Goal: Communication & Community: Share content

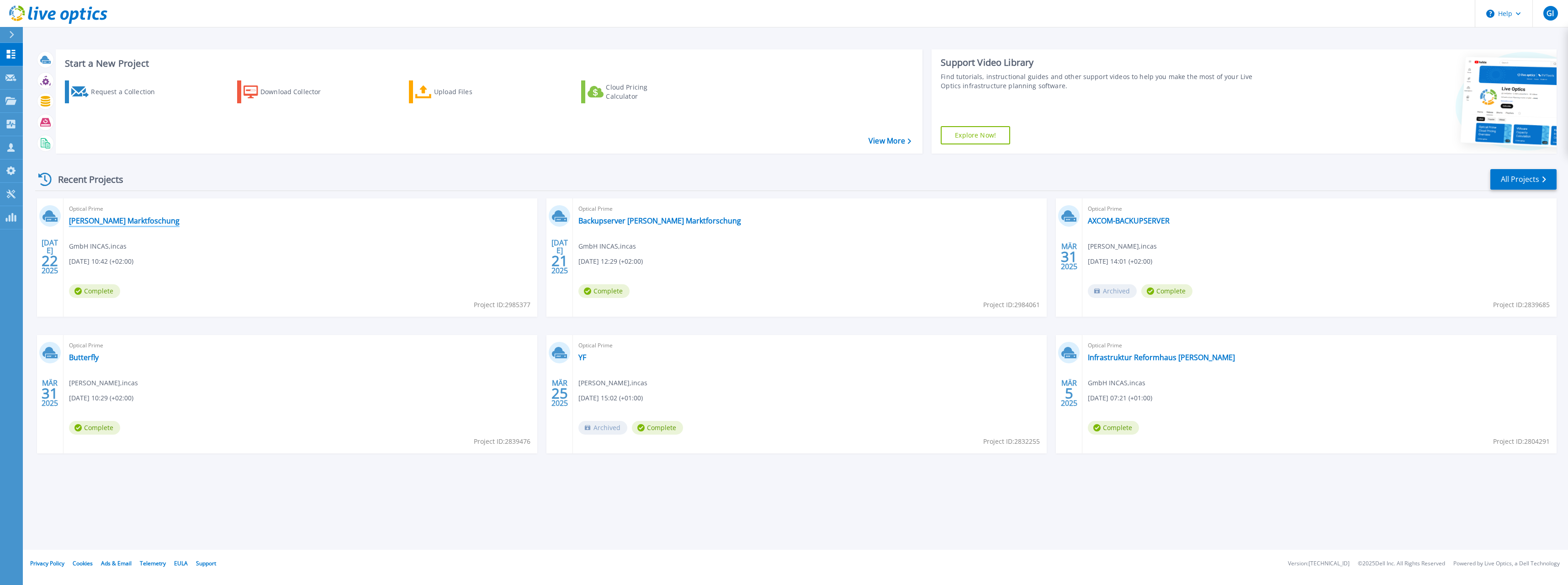
click at [109, 218] on link "[PERSON_NAME] Marktfoschung" at bounding box center [124, 220] width 111 height 9
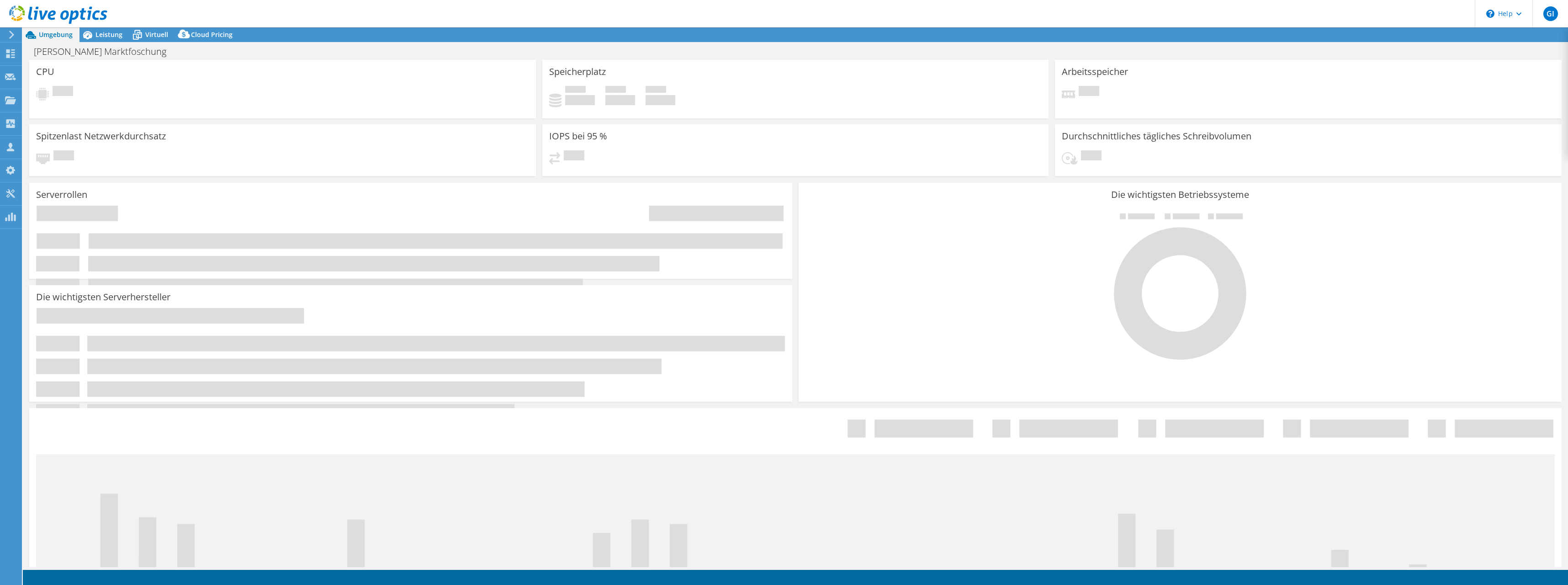
select select "USD"
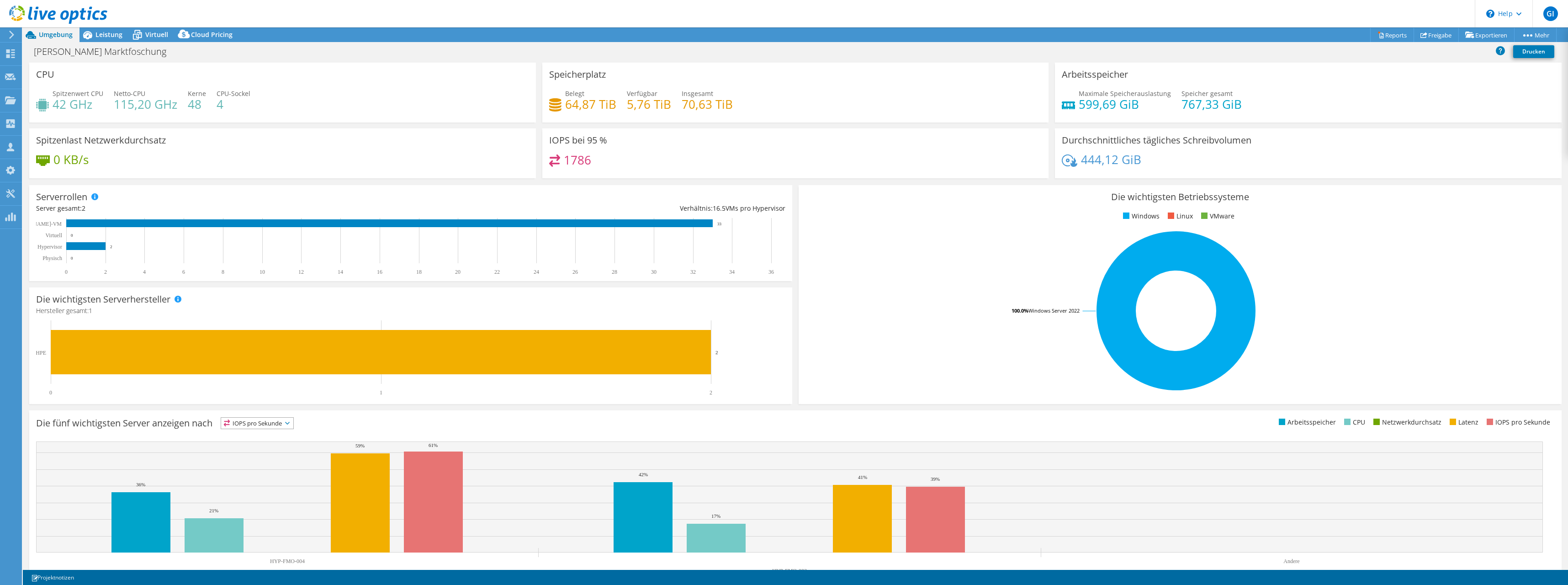
click at [63, 37] on span "Umgebung" at bounding box center [55, 34] width 34 height 9
click at [13, 51] on icon at bounding box center [11, 53] width 11 height 9
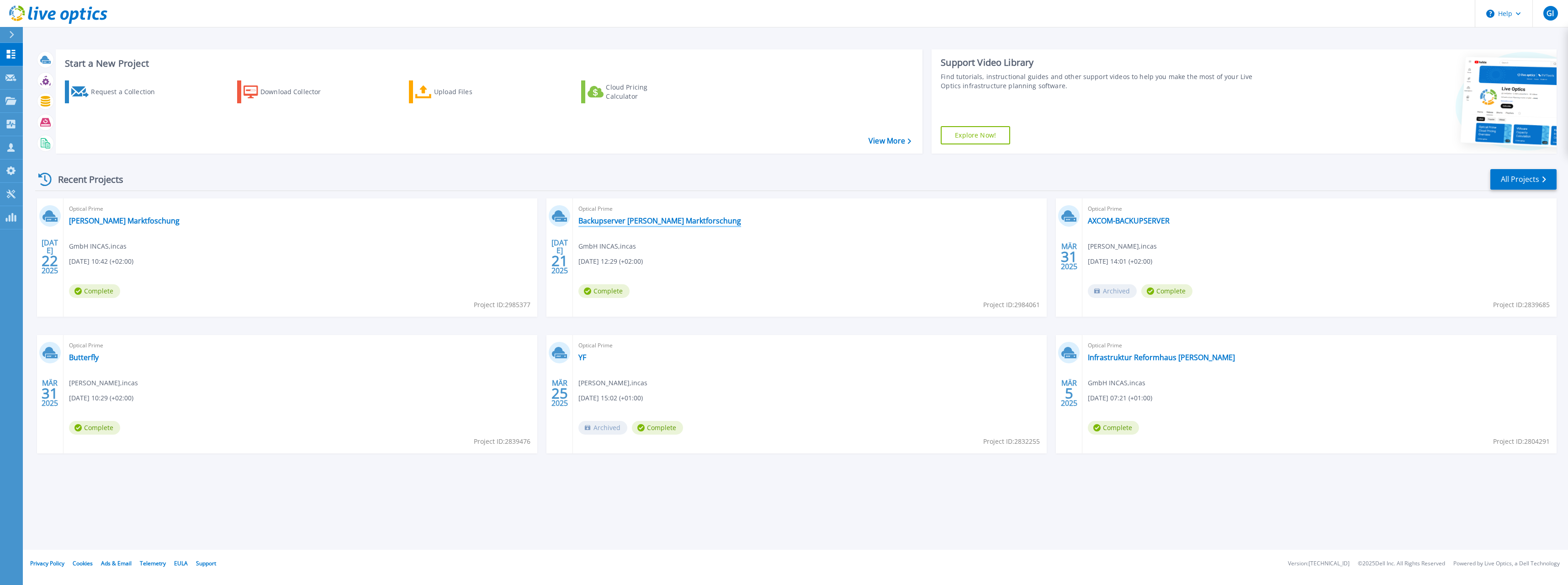
click at [619, 216] on link "Backupserver [PERSON_NAME] Marktforschung" at bounding box center [659, 220] width 163 height 9
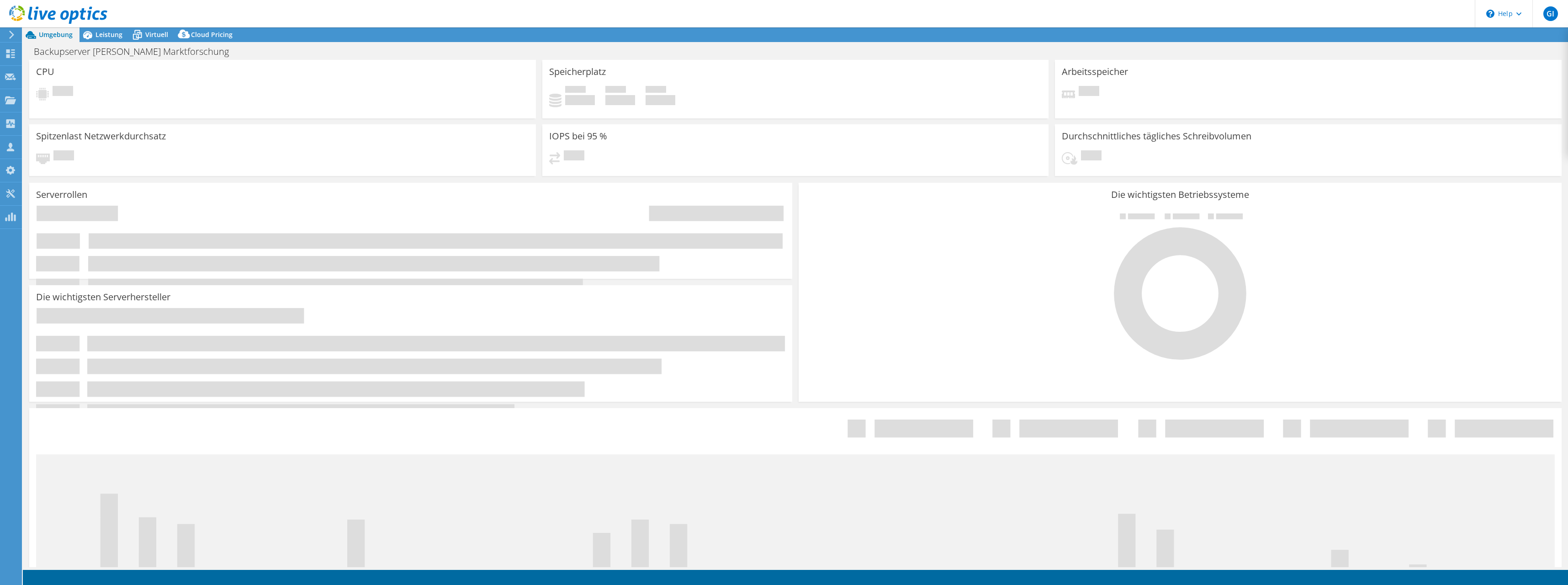
select select "USD"
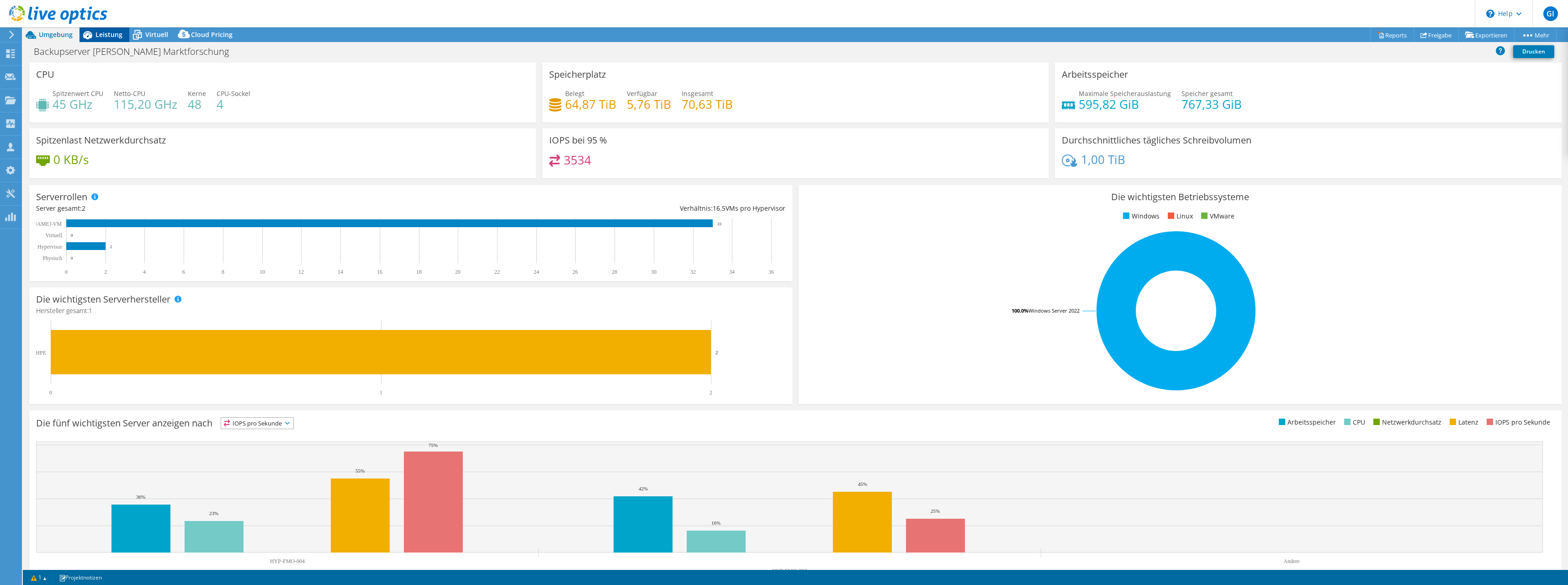
click at [109, 38] on span "Leistung" at bounding box center [109, 34] width 27 height 9
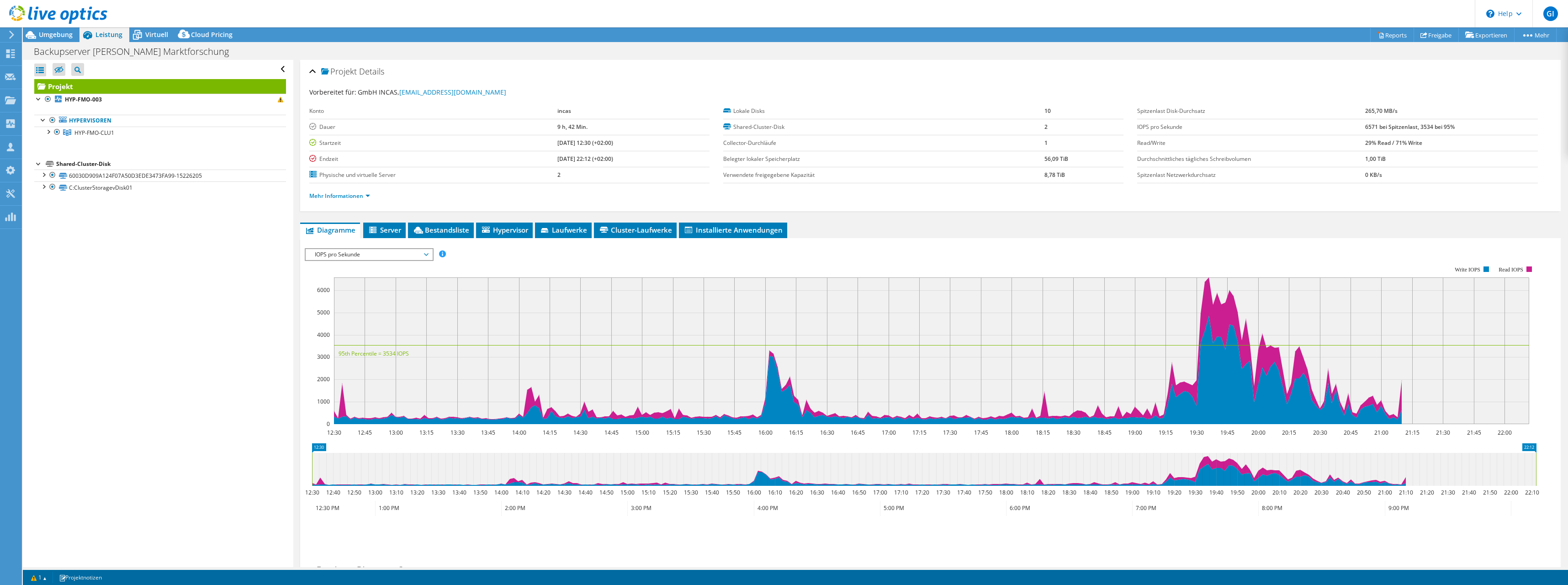
drag, startPoint x: 549, startPoint y: 160, endPoint x: 617, endPoint y: 164, distance: 68.1
click at [617, 164] on td "07.21.2025, 22:12 (+02:00)" at bounding box center [633, 159] width 152 height 16
drag, startPoint x: 576, startPoint y: 140, endPoint x: 576, endPoint y: 160, distance: 20.0
click at [576, 160] on tbody "Konto incas Dauer 9 h, 42 Min. Startzeit 07.21.2025, 12:30 (+02:00) Endzeit 07.…" at bounding box center [509, 143] width 400 height 80
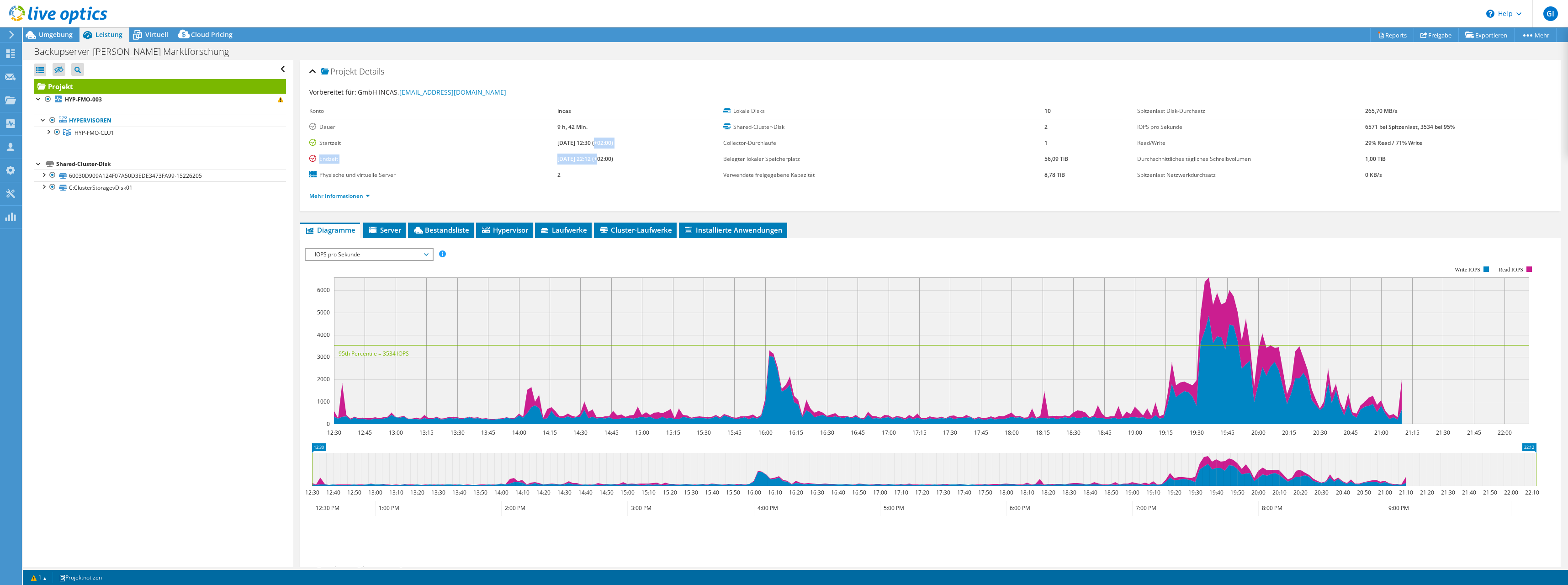
click at [576, 160] on b "07.21.2025, 22:12 (+02:00)" at bounding box center [585, 159] width 56 height 8
drag, startPoint x: 534, startPoint y: 128, endPoint x: 575, endPoint y: 126, distance: 41.0
click at [575, 126] on tr "Dauer 9 h, 42 Min." at bounding box center [509, 127] width 400 height 16
click at [9, 54] on icon at bounding box center [11, 53] width 11 height 9
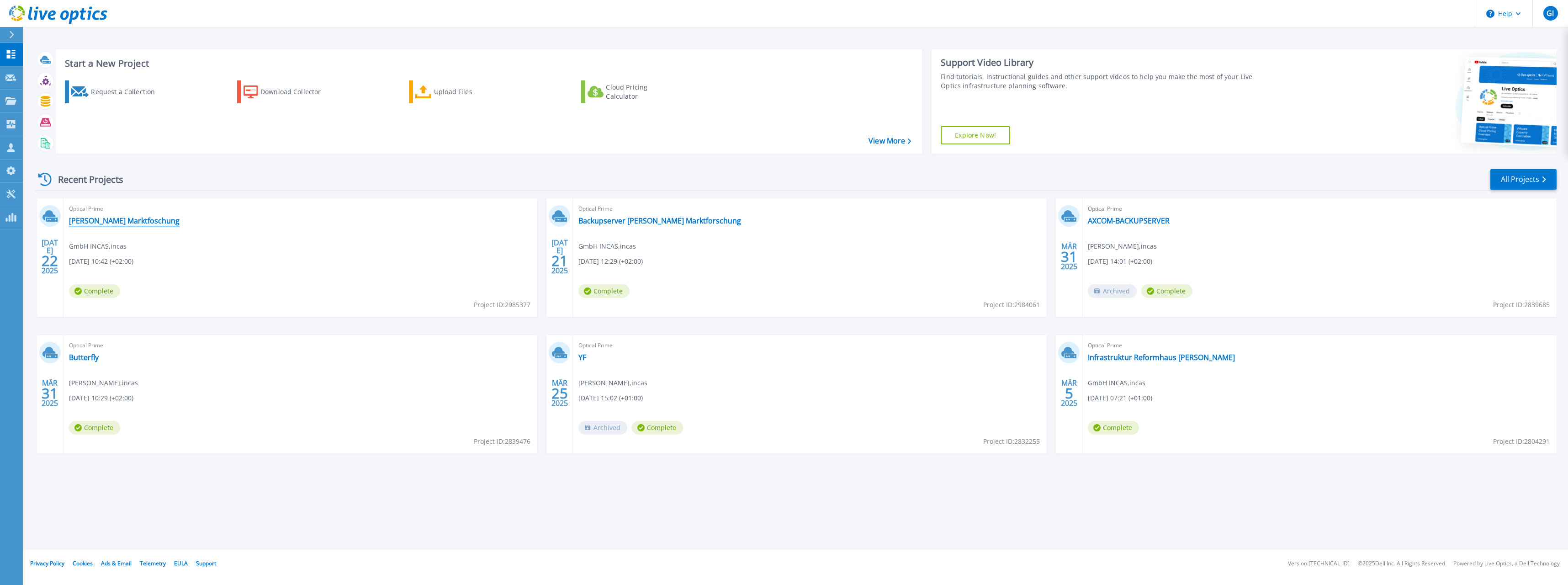
click at [118, 218] on link "Kraemer Marktfoschung" at bounding box center [124, 220] width 111 height 9
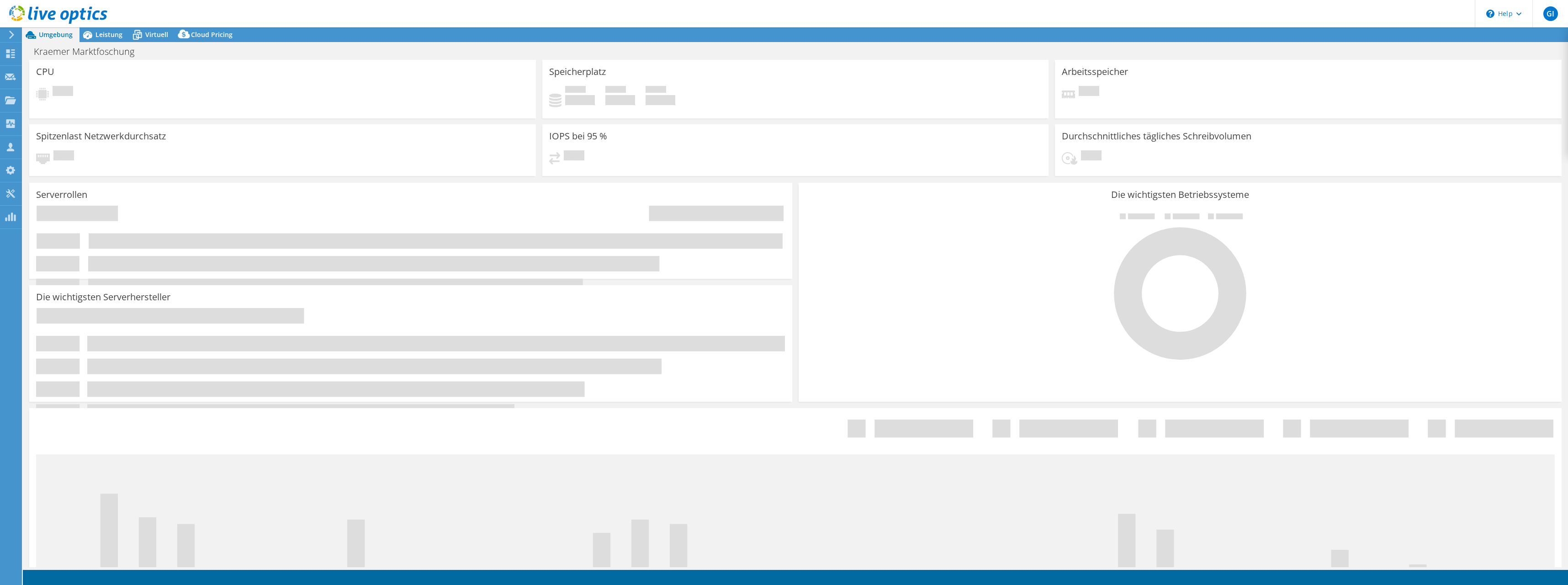
select select "USD"
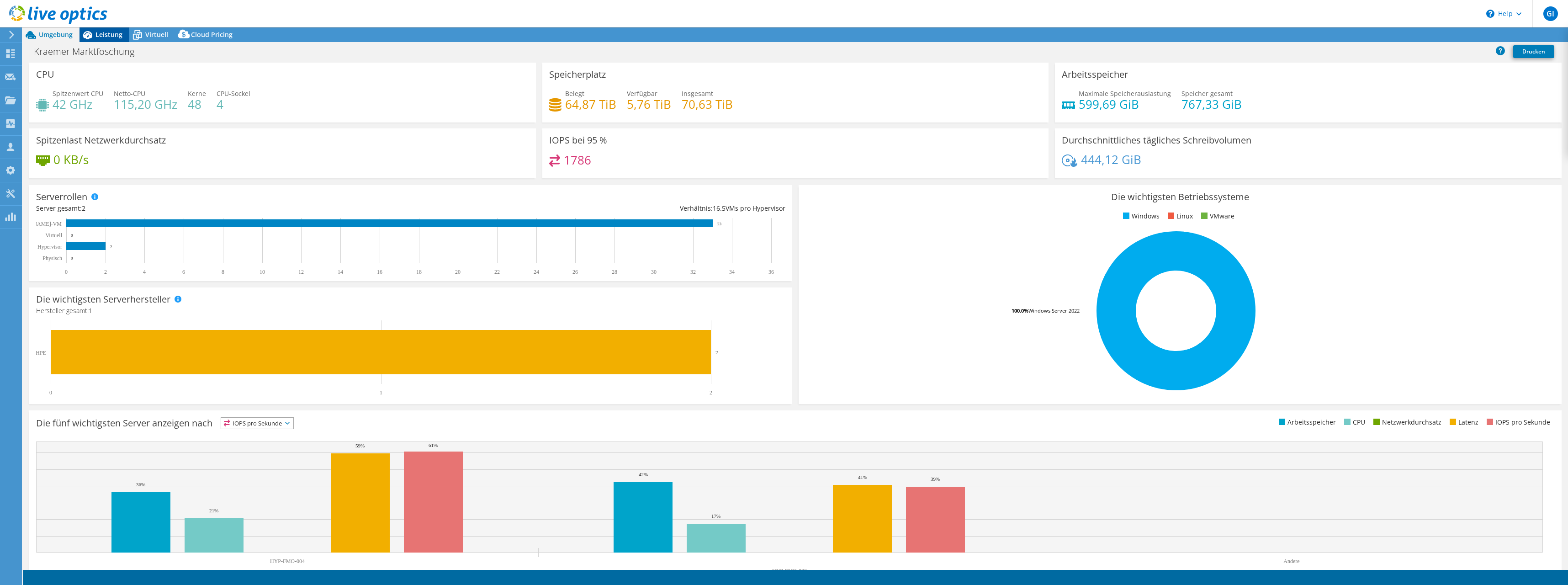
click at [117, 31] on span "Leistung" at bounding box center [109, 34] width 27 height 9
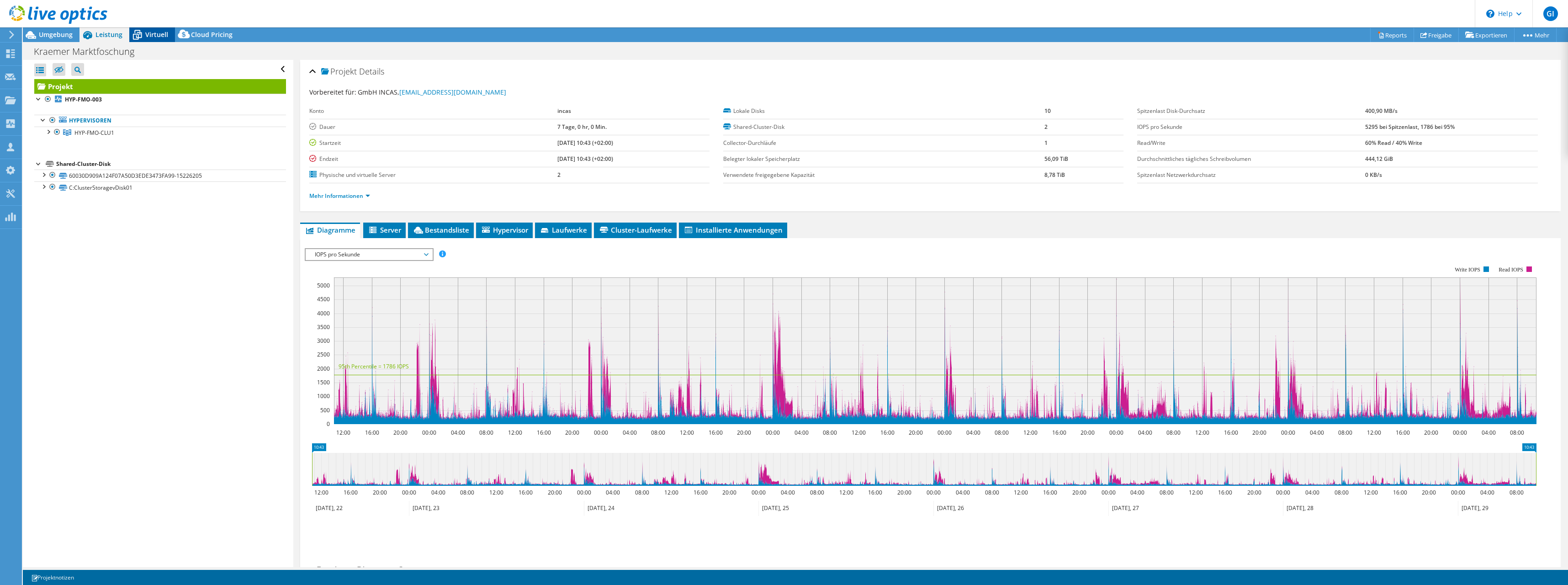
click at [149, 34] on span "Virtuell" at bounding box center [157, 34] width 23 height 9
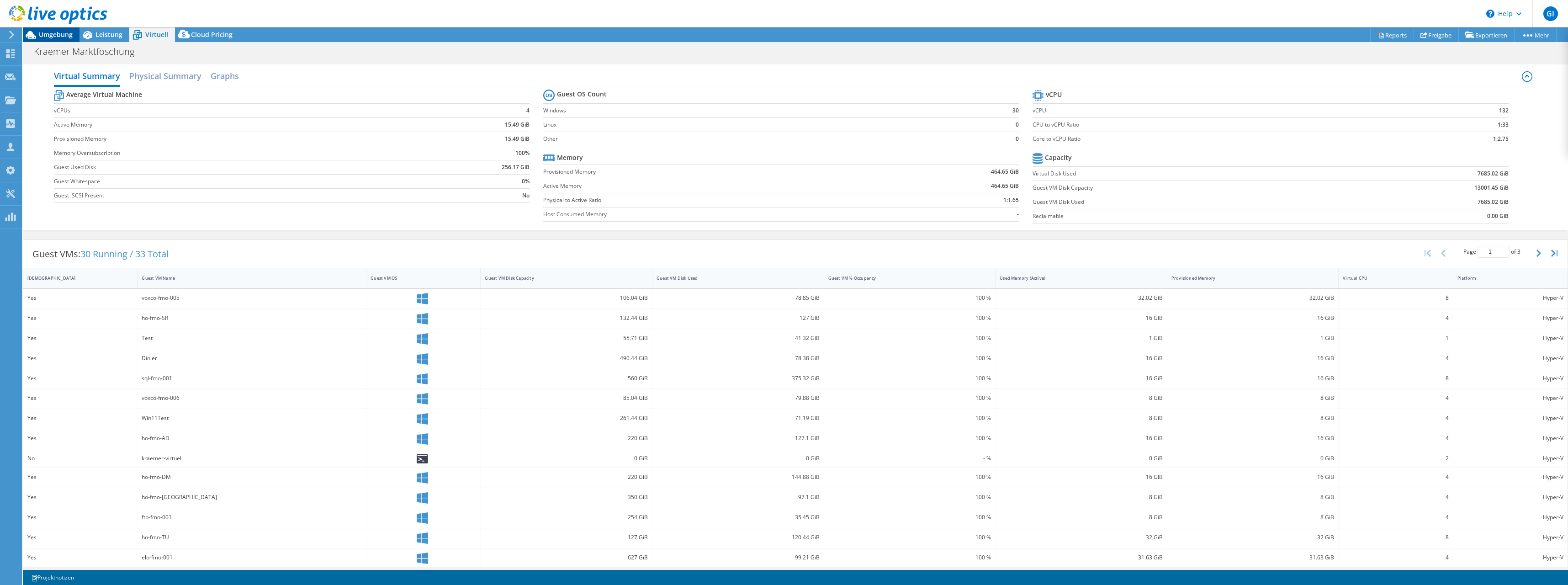
click at [52, 41] on div "Umgebung" at bounding box center [51, 35] width 57 height 14
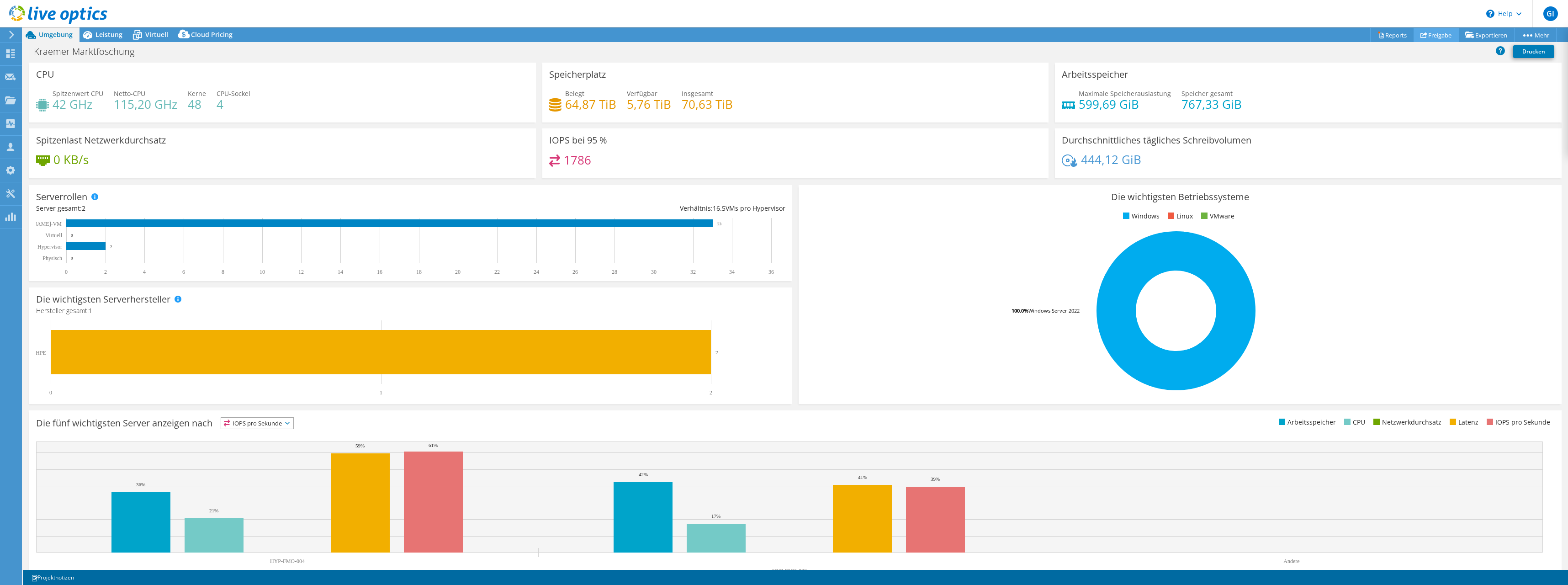
click at [1435, 36] on link "Freigabe" at bounding box center [1436, 35] width 45 height 14
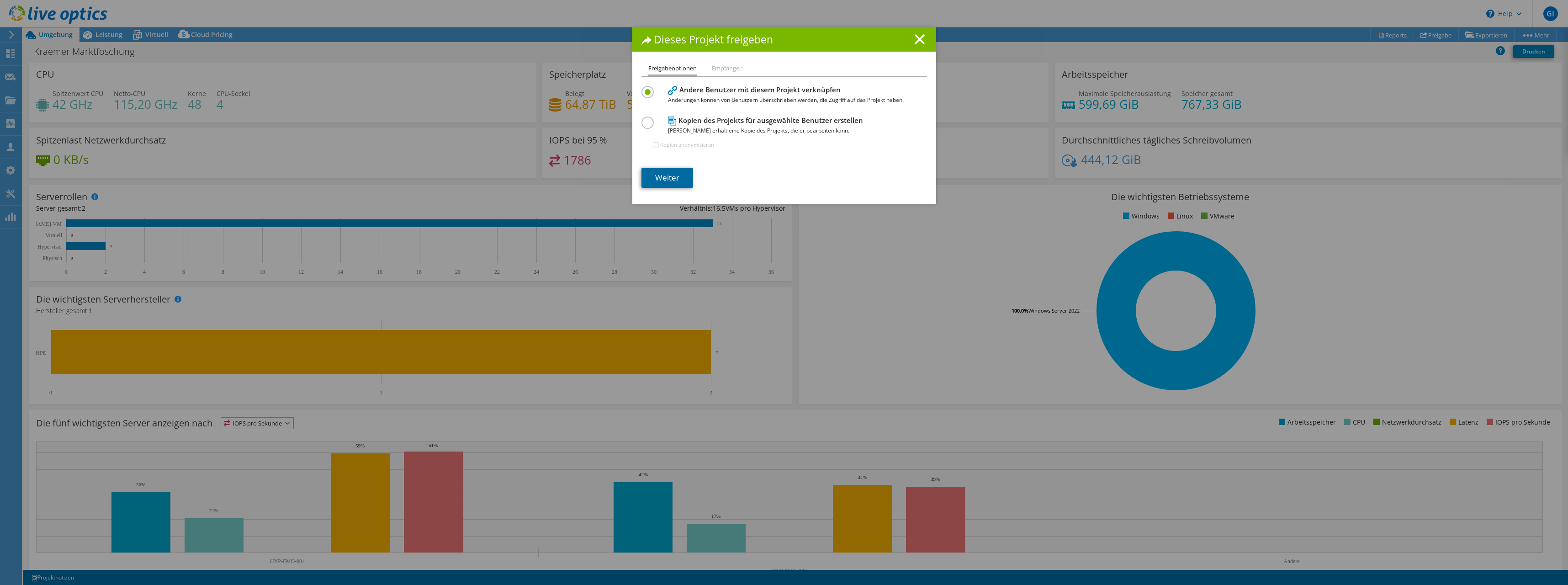
click at [676, 172] on link "Weiter" at bounding box center [667, 178] width 51 height 20
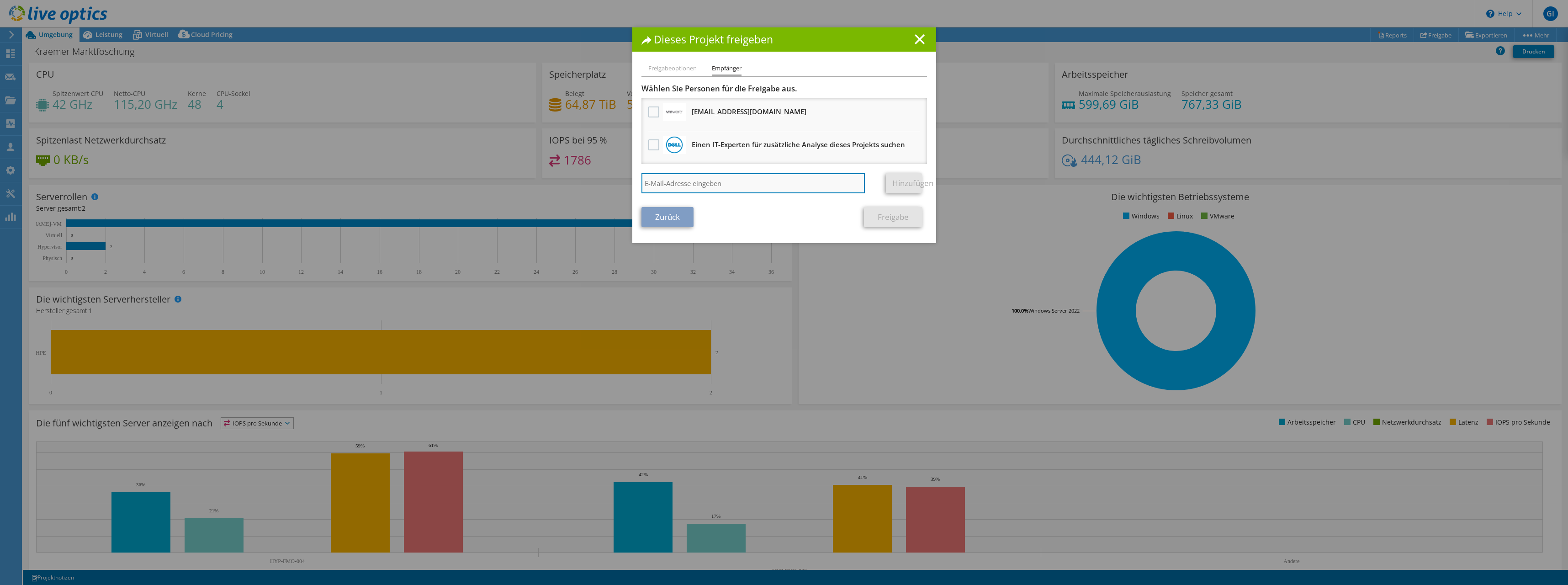
click at [684, 178] on input "search" at bounding box center [753, 183] width 224 height 20
type input "[EMAIL_ADDRESS][DOMAIN_NAME]"
click at [894, 183] on link "Hinzufügen" at bounding box center [903, 183] width 36 height 20
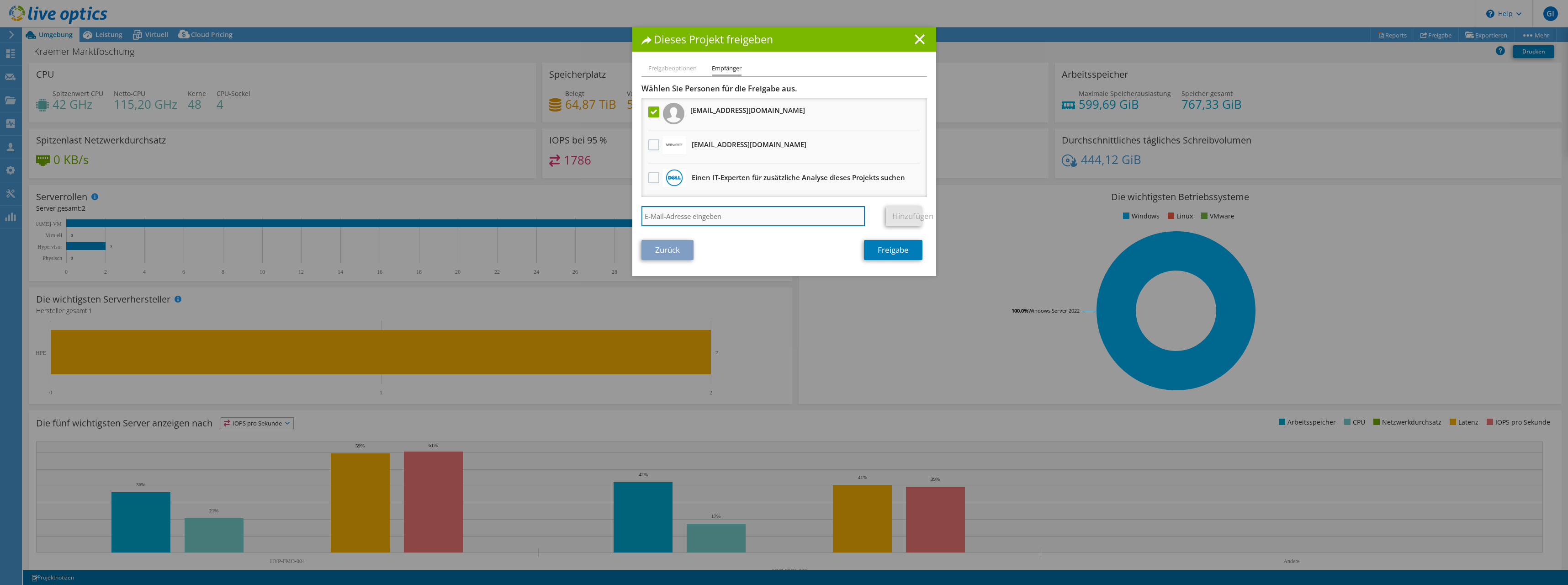
click at [753, 215] on input "search" at bounding box center [753, 216] width 224 height 20
type input "[PERSON_NAME][EMAIL_ADDRESS][DOMAIN_NAME]"
click at [907, 213] on link "Hinzufügen" at bounding box center [903, 216] width 36 height 20
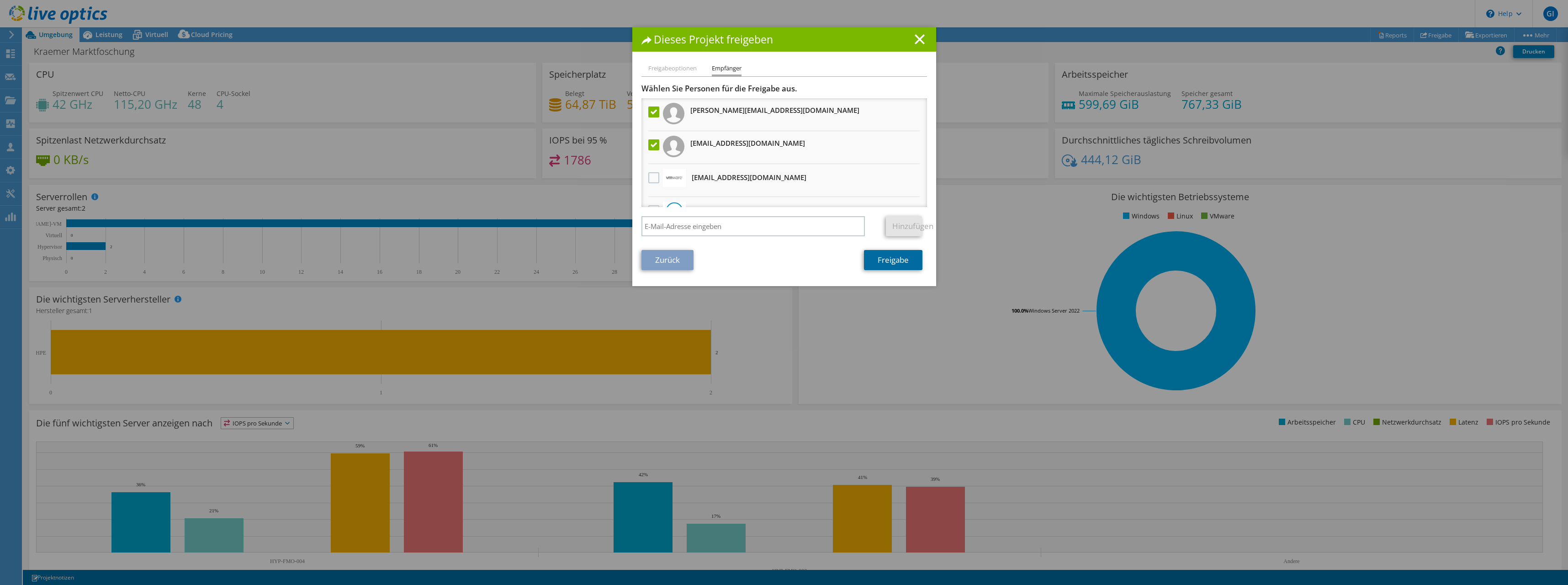
click at [884, 267] on link "Freigabe" at bounding box center [893, 260] width 59 height 20
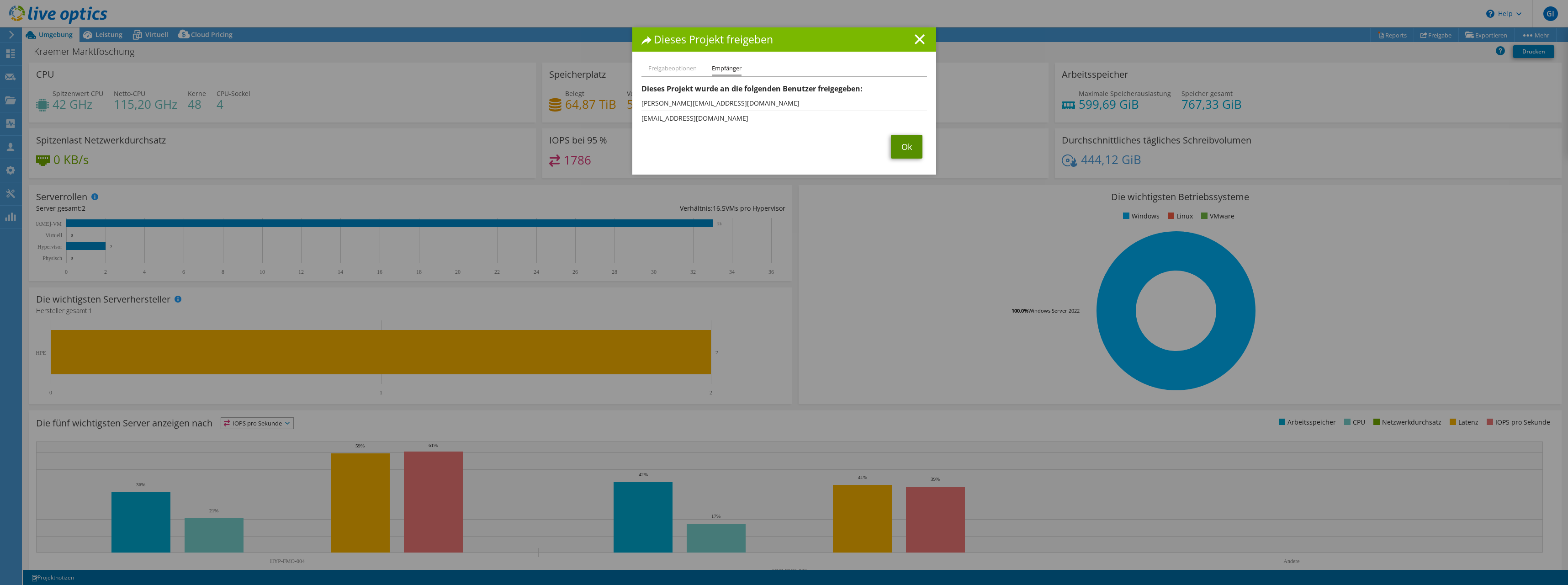
click at [899, 140] on link "Ok" at bounding box center [907, 147] width 32 height 24
